Goal: Task Accomplishment & Management: Complete application form

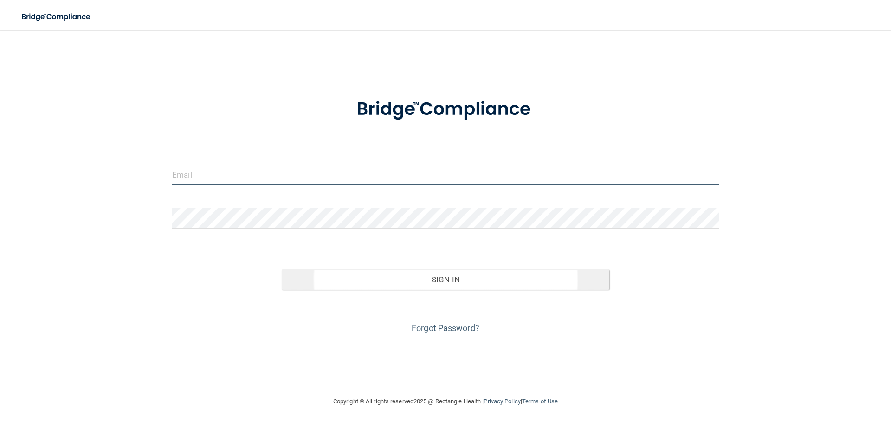
type input "[PERSON_NAME][EMAIL_ADDRESS][DOMAIN_NAME]"
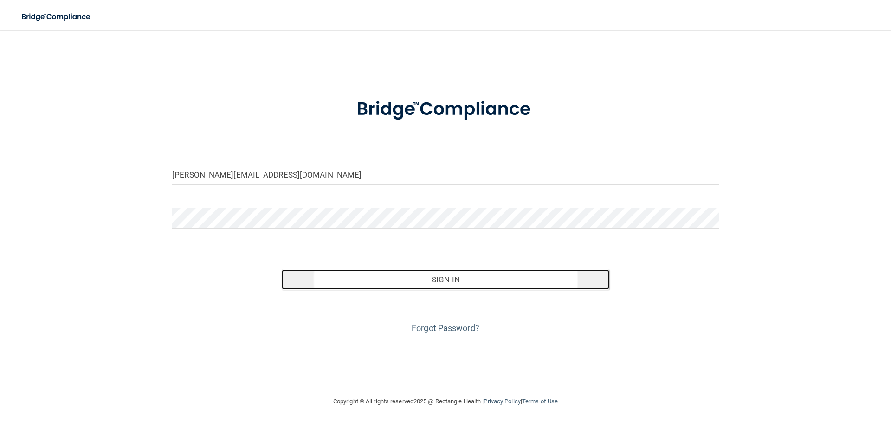
click at [431, 282] on button "Sign In" at bounding box center [446, 280] width 328 height 20
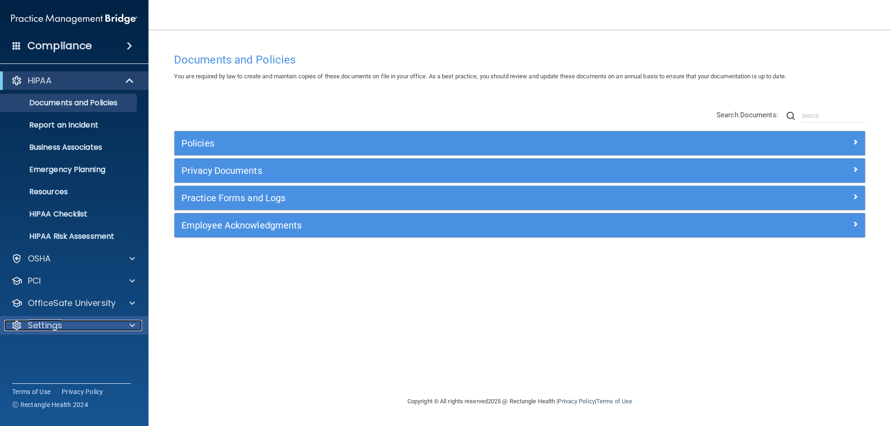
click at [61, 328] on p "Settings" at bounding box center [45, 325] width 34 height 11
click at [44, 354] on link "My Account" at bounding box center [64, 348] width 146 height 19
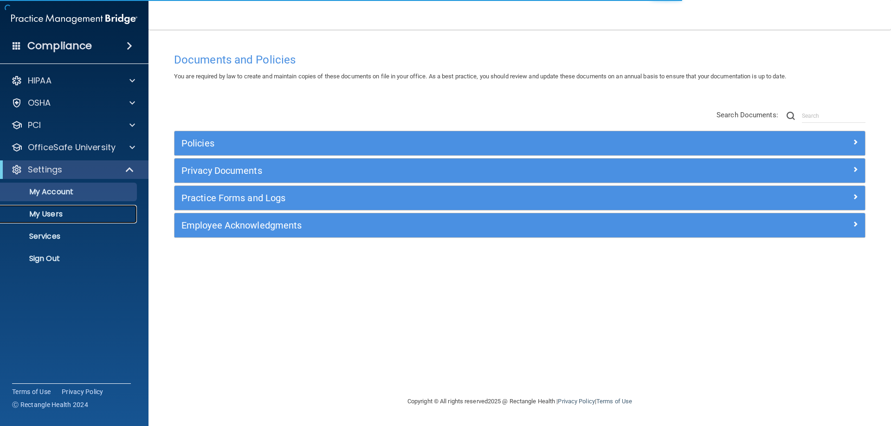
click at [53, 215] on p "My Users" at bounding box center [69, 214] width 127 height 9
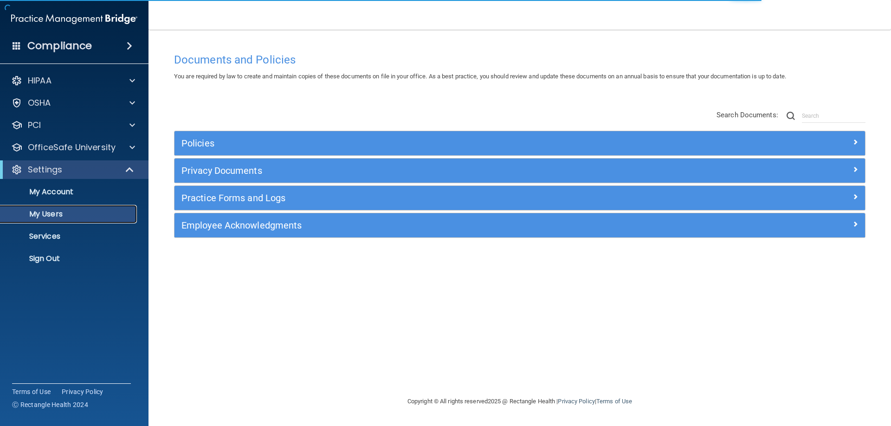
select select "20"
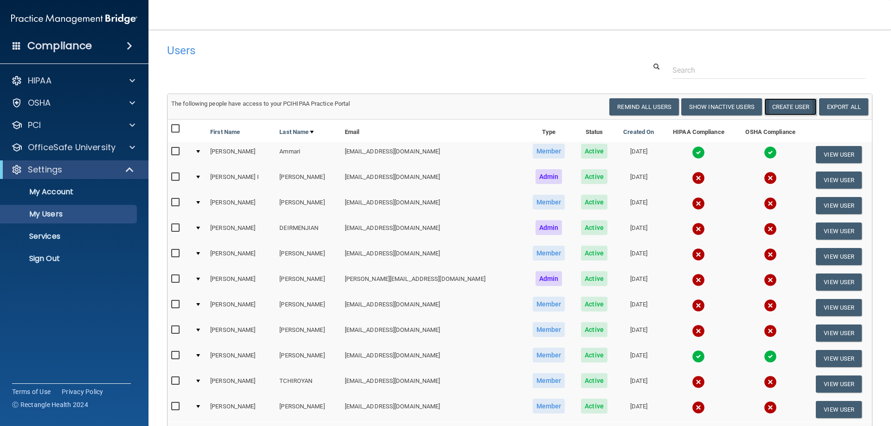
click at [772, 108] on button "Create User" at bounding box center [790, 106] width 52 height 17
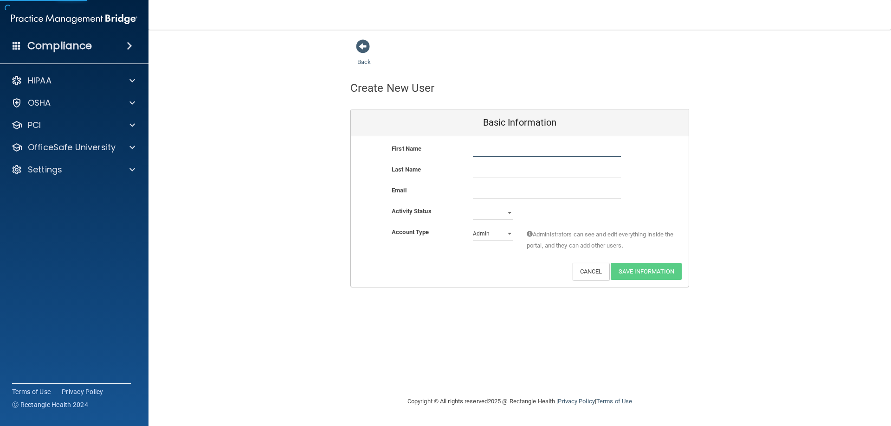
click at [503, 151] on input "text" at bounding box center [547, 150] width 148 height 14
type input "[PERSON_NAME]"
click at [491, 174] on input "text" at bounding box center [547, 171] width 148 height 14
type input "[PERSON_NAME]"
click at [489, 189] on input "email" at bounding box center [547, 192] width 148 height 14
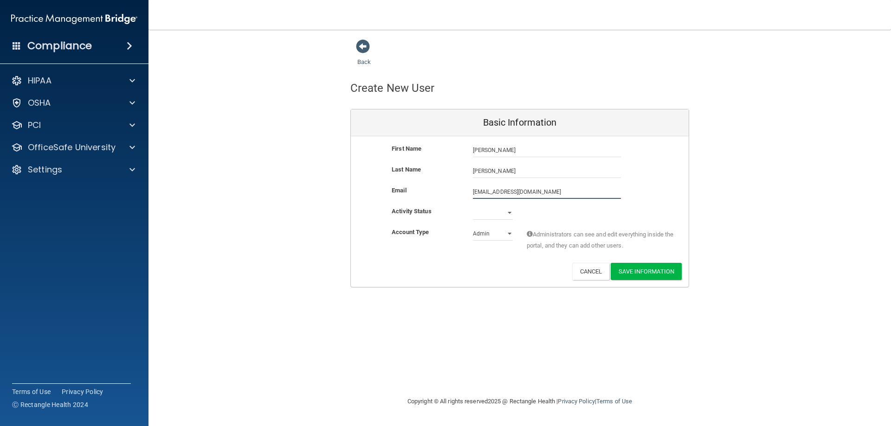
type input "[EMAIL_ADDRESS][DOMAIN_NAME]"
click at [504, 212] on select "Active Inactive" at bounding box center [493, 213] width 40 height 14
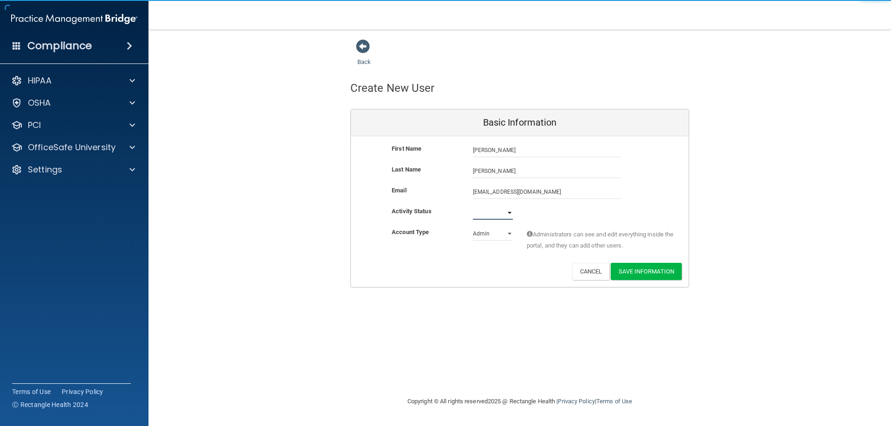
select select "active"
click at [473, 206] on select "Active Inactive" at bounding box center [493, 213] width 40 height 14
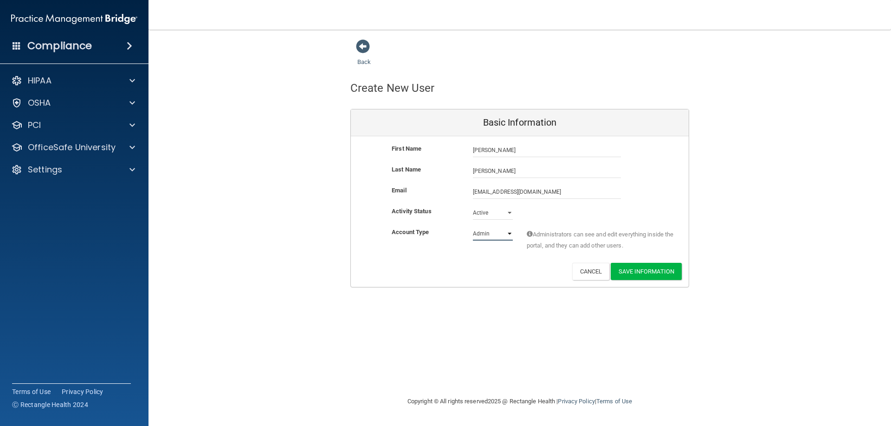
click at [487, 234] on select "Admin Member" at bounding box center [493, 234] width 40 height 14
select select "practice_member"
click at [473, 227] on select "Admin Member" at bounding box center [493, 234] width 40 height 14
click at [645, 270] on button "Save Information" at bounding box center [646, 271] width 71 height 17
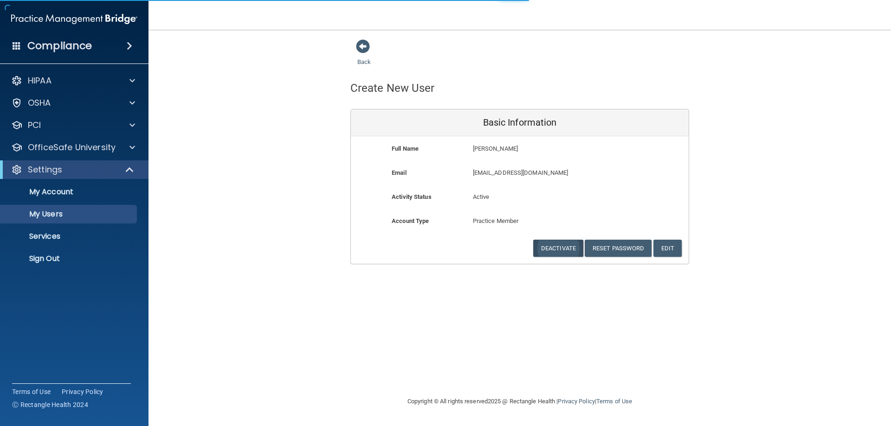
select select "20"
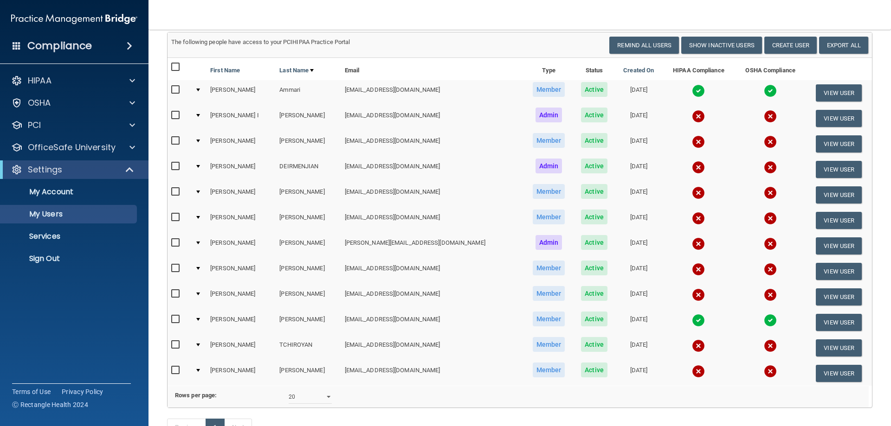
scroll to position [173, 0]
